Goal: Navigation & Orientation: Find specific page/section

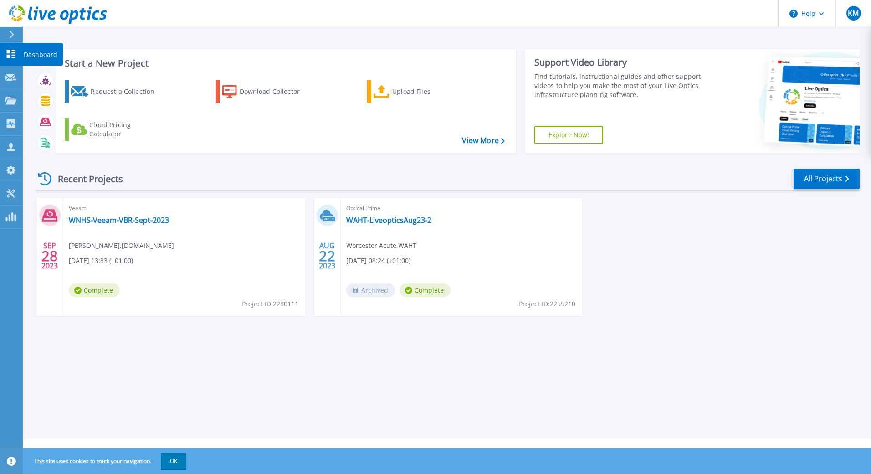
click at [10, 57] on icon at bounding box center [11, 54] width 9 height 9
click at [35, 100] on p "Projects" at bounding box center [36, 101] width 24 height 24
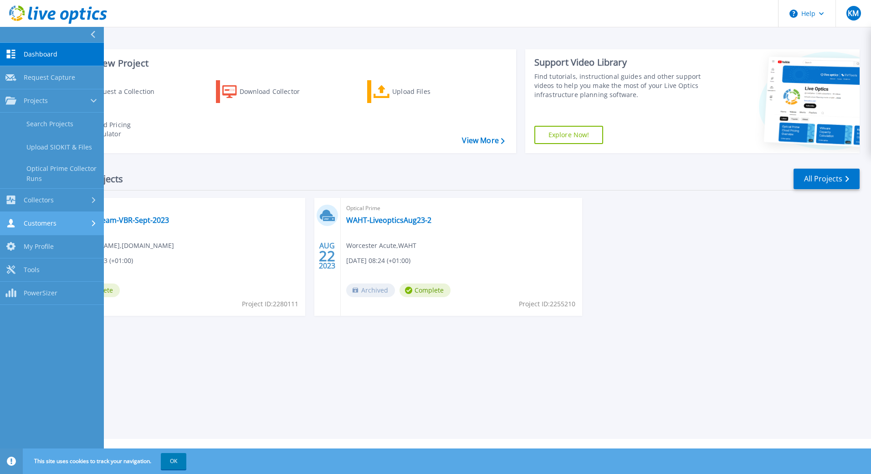
click at [55, 224] on span "Customers" at bounding box center [40, 223] width 33 height 8
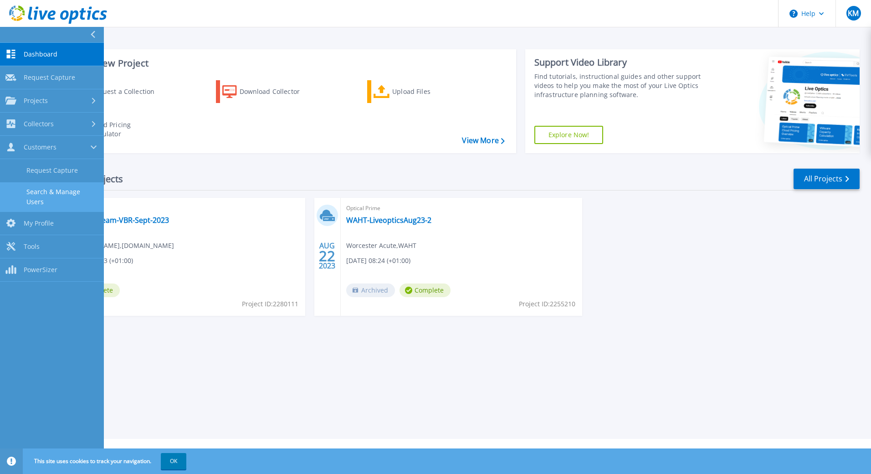
click at [69, 194] on link "Search & Manage Users" at bounding box center [52, 196] width 104 height 29
